Goal: Information Seeking & Learning: Learn about a topic

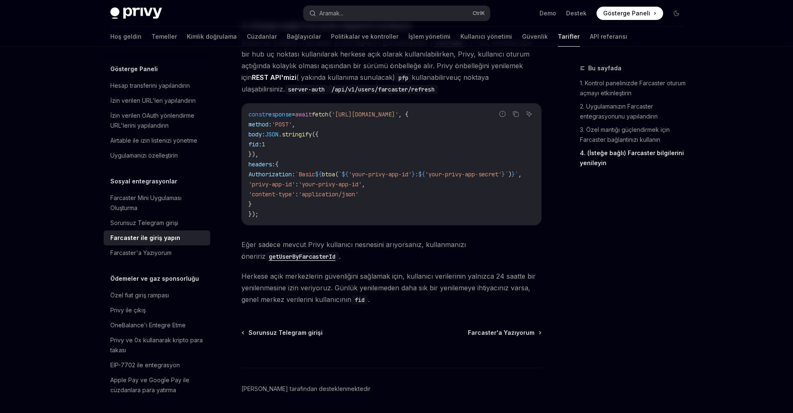
scroll to position [558, 0]
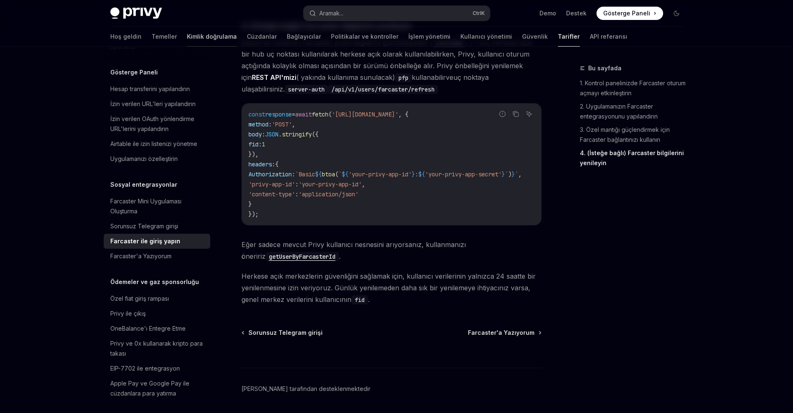
click at [187, 34] on font "Kimlik doğrulama" at bounding box center [212, 36] width 50 height 7
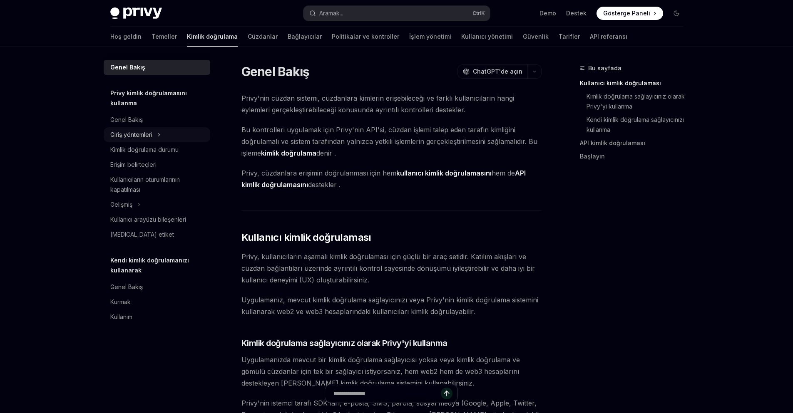
click at [147, 136] on font "Giriş yöntemleri" at bounding box center [131, 134] width 42 height 7
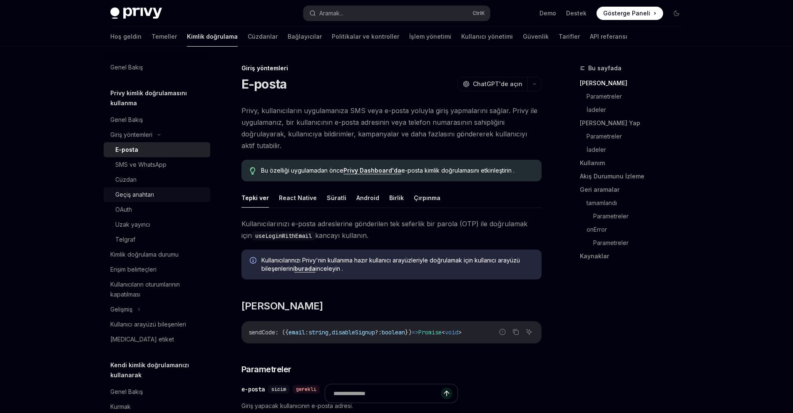
click at [158, 196] on div "Geçiş anahtarı" at bounding box center [160, 195] width 90 height 10
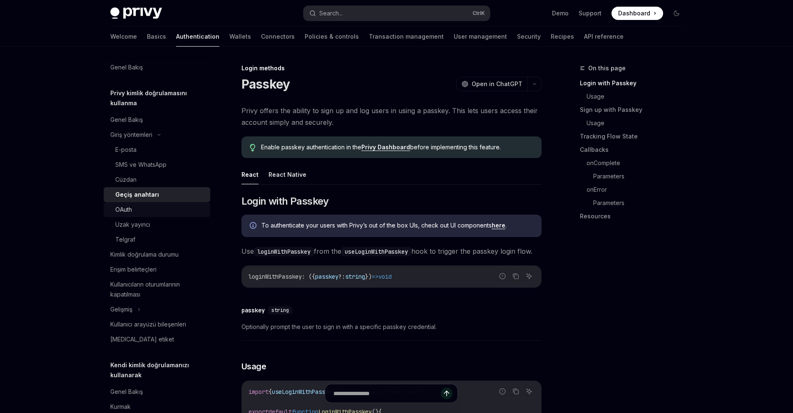
click at [157, 204] on link "OAuth" at bounding box center [157, 209] width 107 height 15
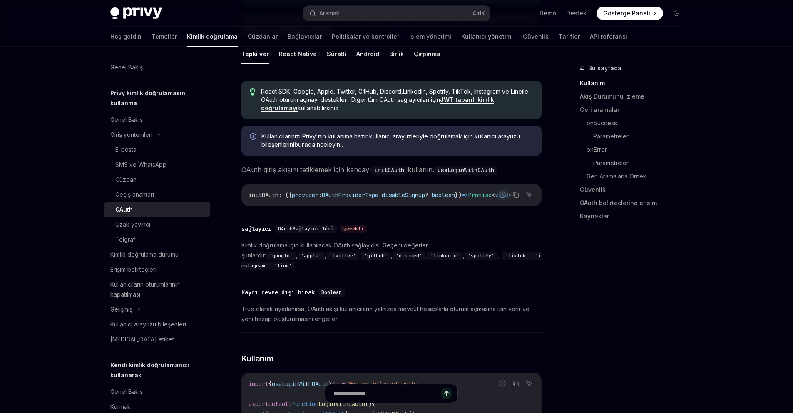
scroll to position [250, 0]
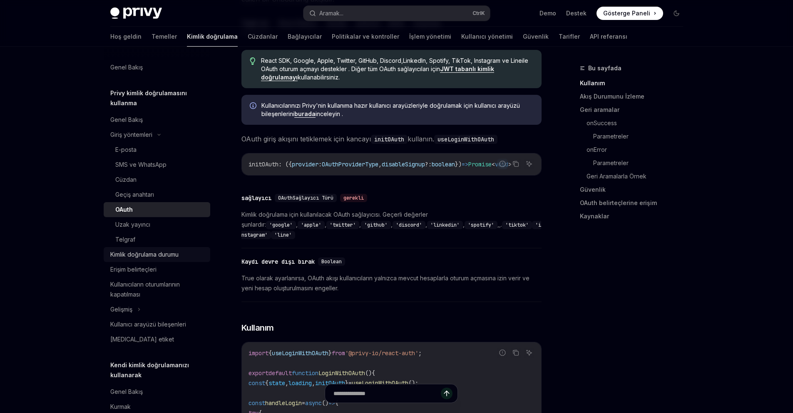
click at [174, 253] on font "Kimlik doğrulama durumu" at bounding box center [144, 254] width 68 height 7
type textarea "*"
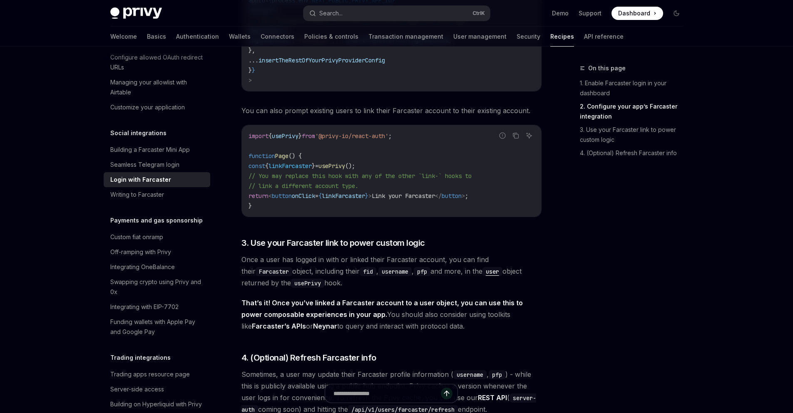
scroll to position [458, 0]
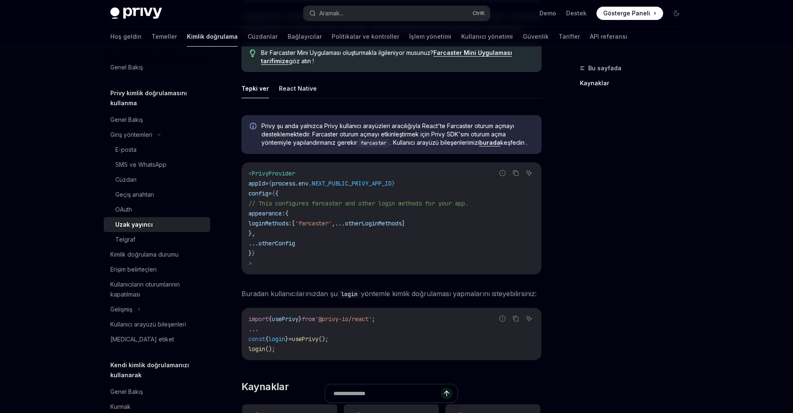
type textarea "*"
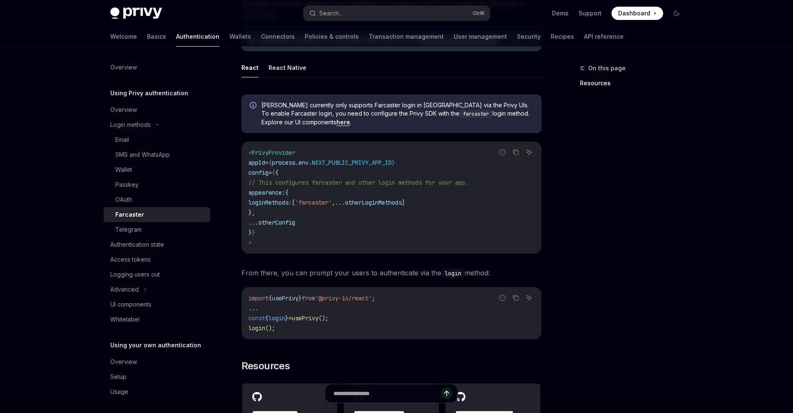
scroll to position [221, 0]
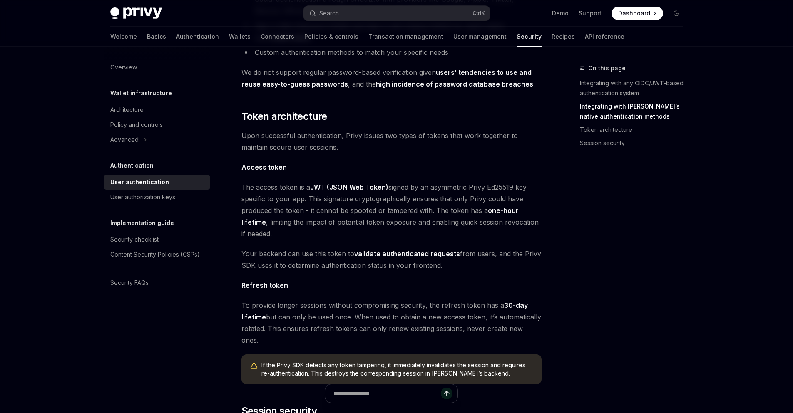
scroll to position [337, 0]
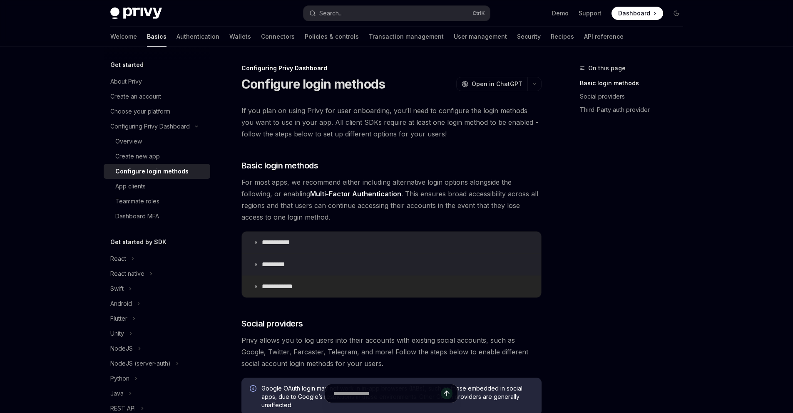
click at [251, 283] on summary "**********" at bounding box center [391, 287] width 299 height 22
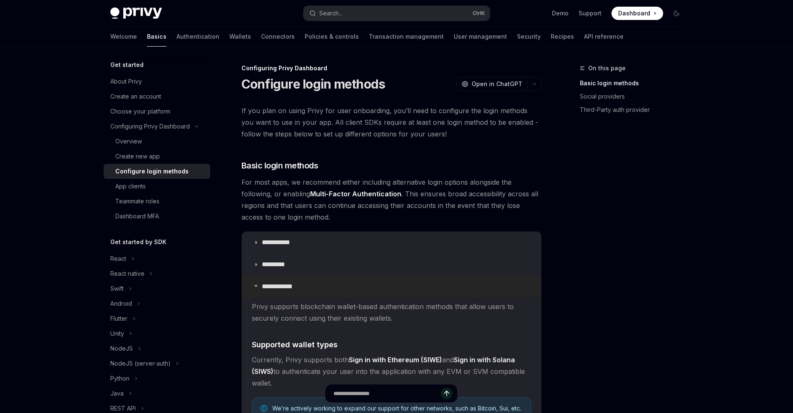
click at [252, 285] on summary "**********" at bounding box center [391, 287] width 299 height 22
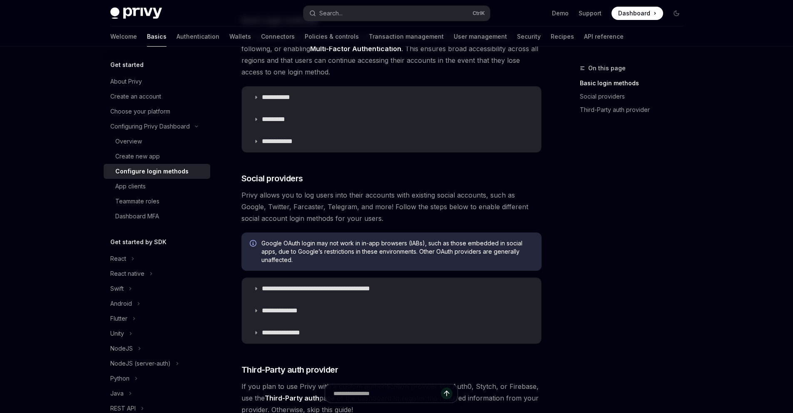
scroll to position [166, 0]
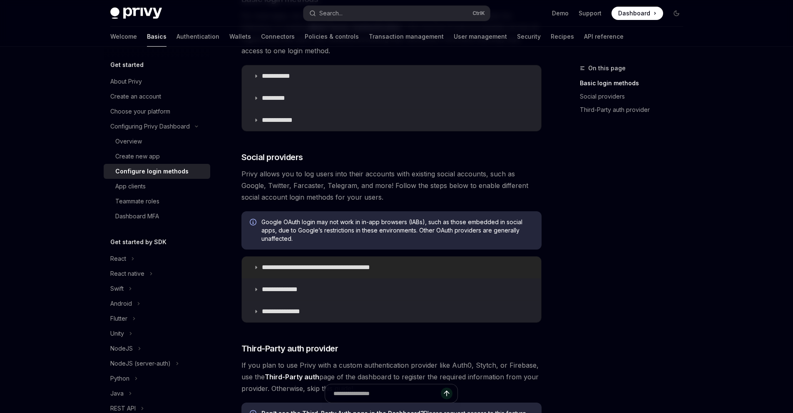
click at [253, 271] on summary "**********" at bounding box center [391, 268] width 299 height 22
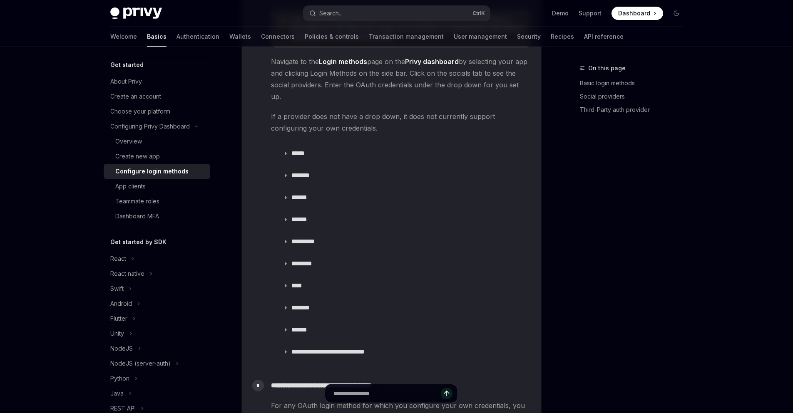
scroll to position [957, 0]
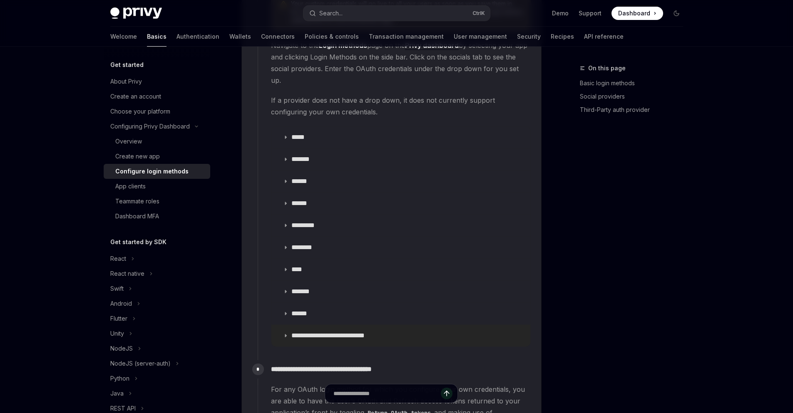
click at [283, 325] on summary "**********" at bounding box center [400, 336] width 259 height 22
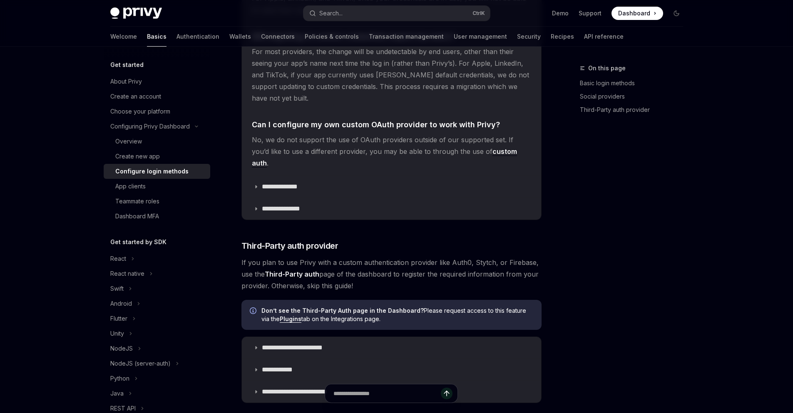
scroll to position [2016, 0]
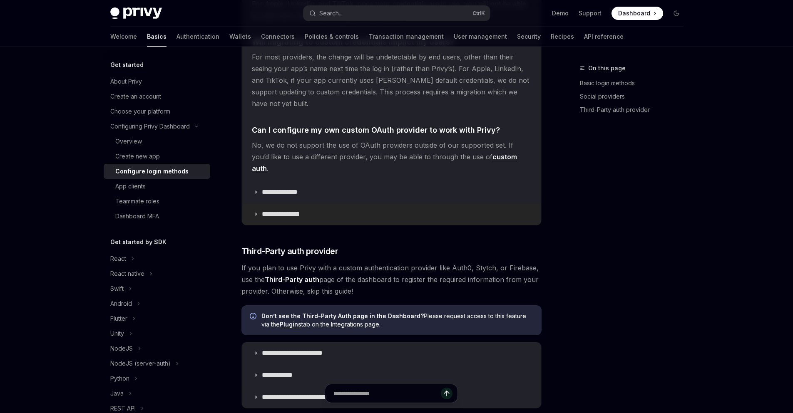
click at [262, 210] on p "**********" at bounding box center [285, 214] width 47 height 8
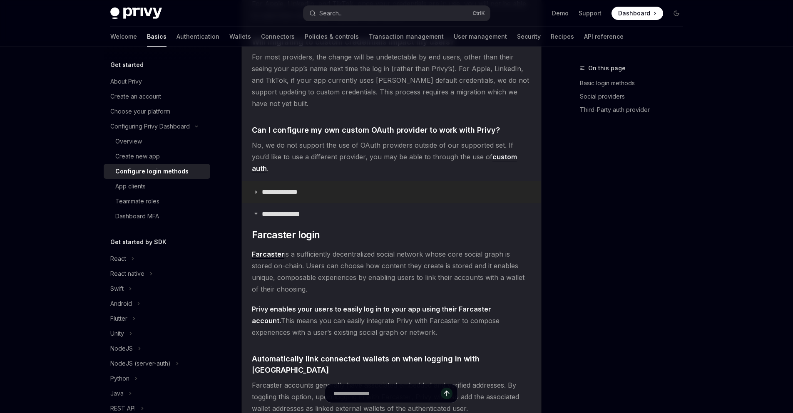
type textarea "*"
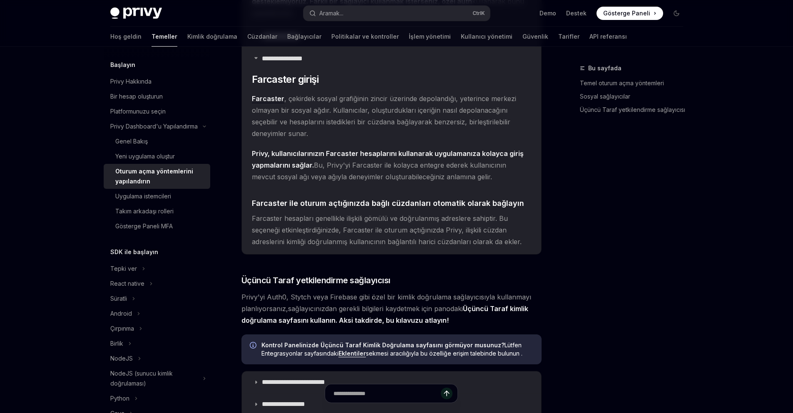
scroll to position [2224, 0]
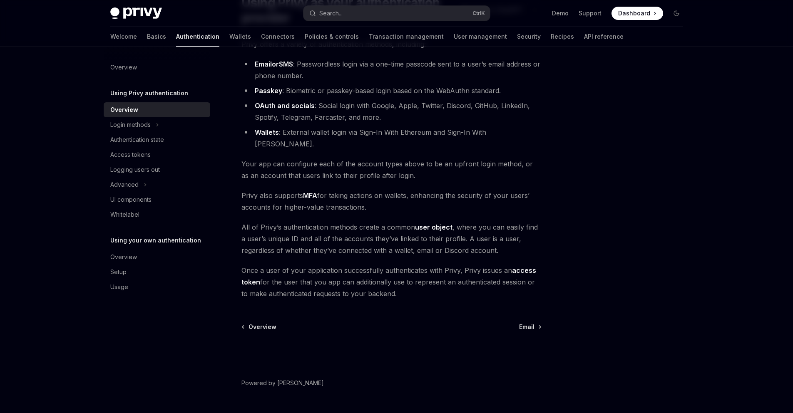
scroll to position [91, 0]
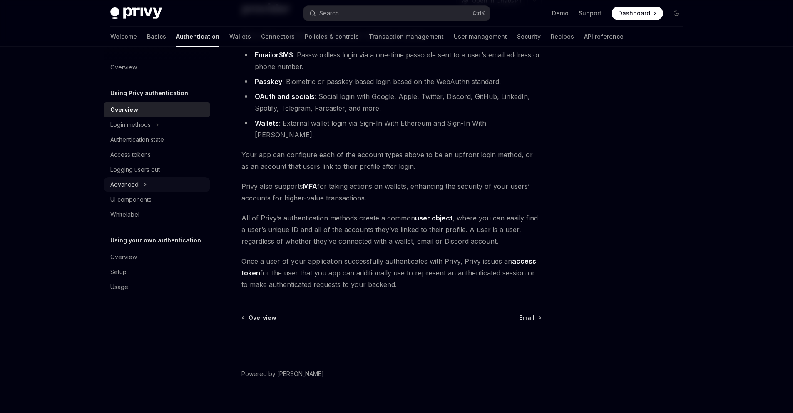
click at [137, 189] on div "Advanced" at bounding box center [124, 185] width 28 height 10
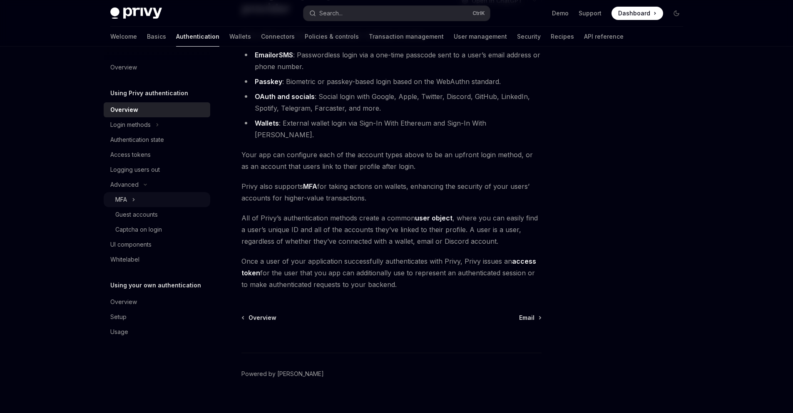
click at [149, 200] on div "MFA" at bounding box center [157, 199] width 107 height 15
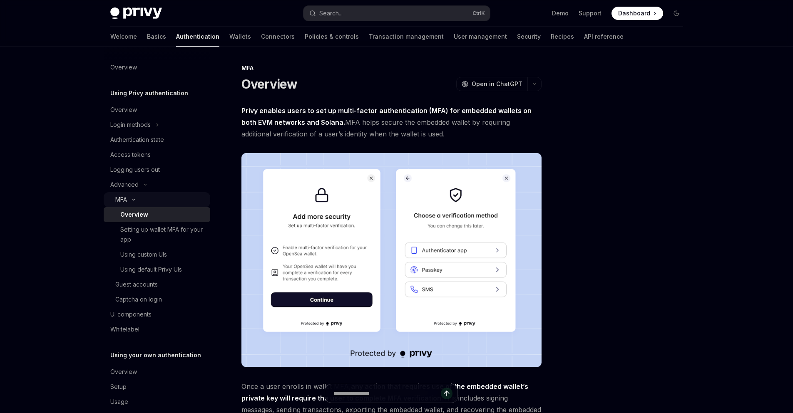
click at [148, 200] on div "MFA" at bounding box center [157, 199] width 107 height 15
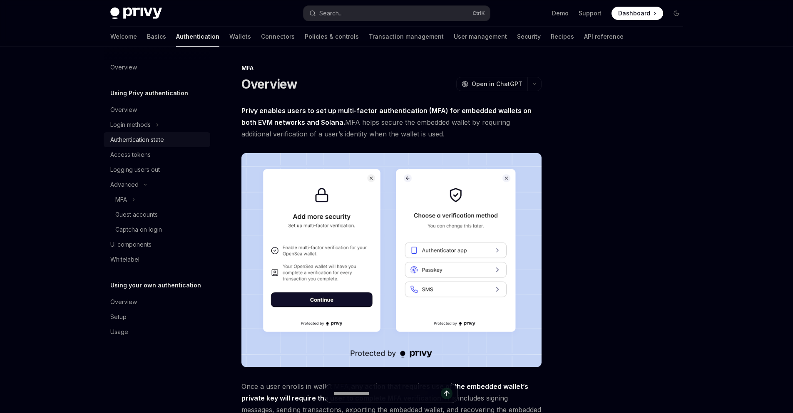
click at [154, 143] on div "Authentication state" at bounding box center [137, 140] width 54 height 10
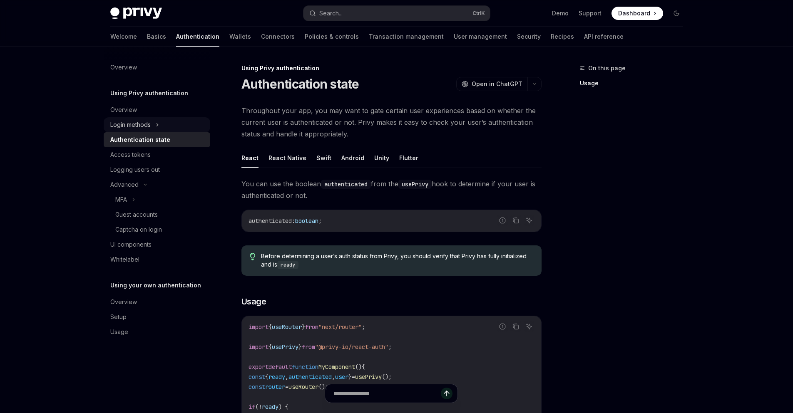
click at [144, 120] on div "Login methods" at bounding box center [130, 125] width 40 height 10
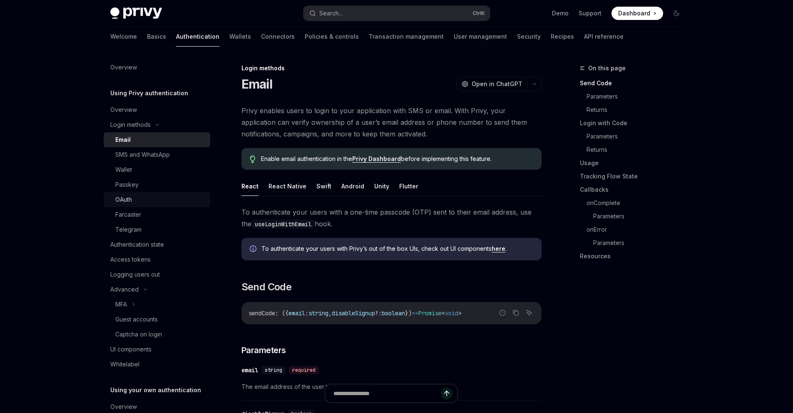
click at [160, 204] on div "OAuth" at bounding box center [160, 200] width 90 height 10
type textarea "*"
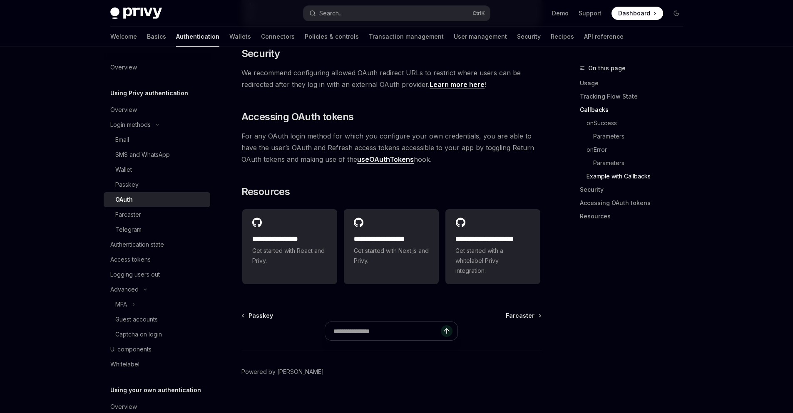
scroll to position [1793, 0]
